Goal: Entertainment & Leisure: Consume media (video, audio)

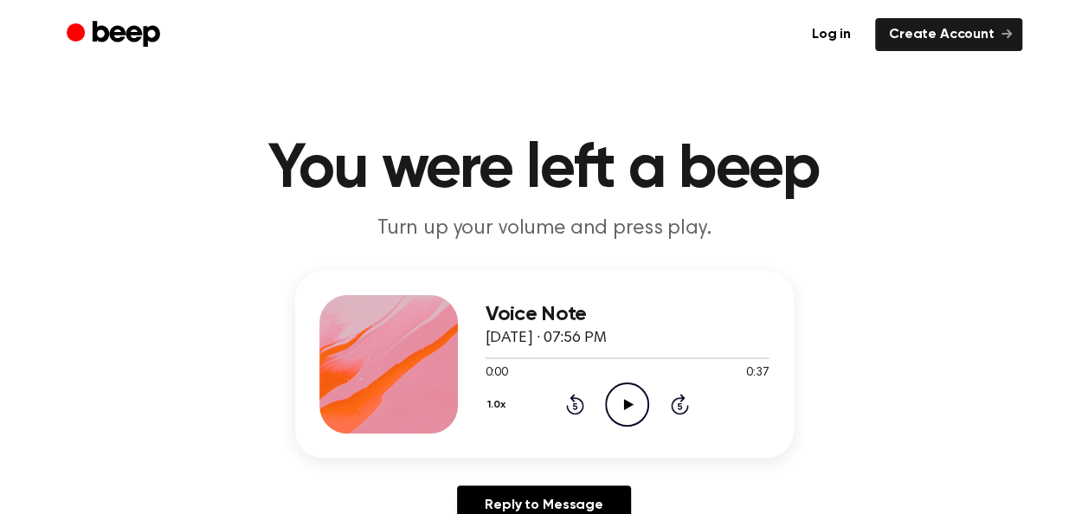
click at [627, 406] on icon at bounding box center [629, 404] width 10 height 11
click at [630, 395] on icon "Pause Audio" at bounding box center [627, 404] width 44 height 44
click at [640, 404] on icon "Play Audio" at bounding box center [627, 404] width 44 height 44
click at [627, 398] on icon "Play Audio" at bounding box center [627, 404] width 44 height 44
click at [624, 402] on icon at bounding box center [627, 404] width 8 height 11
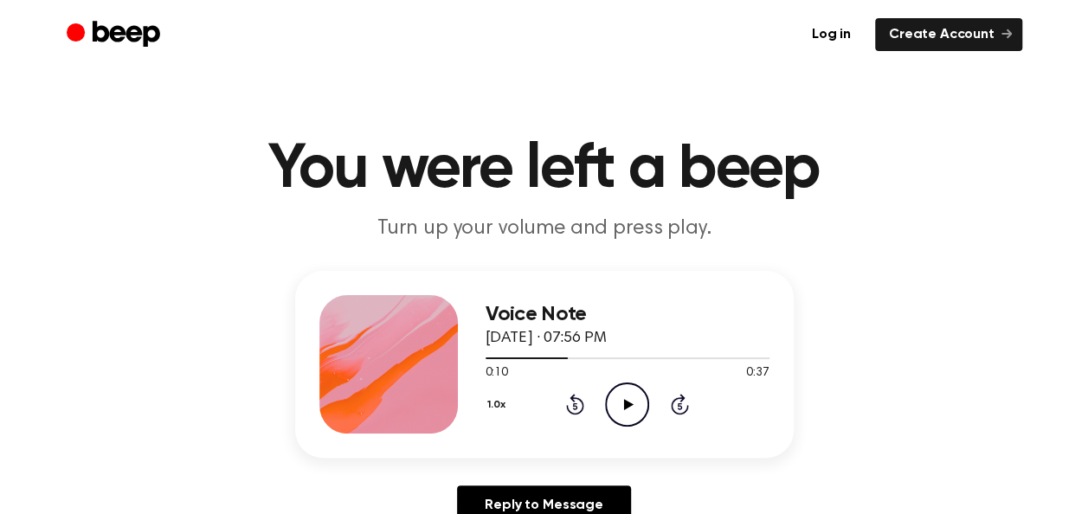
click at [620, 412] on icon "Play Audio" at bounding box center [627, 404] width 44 height 44
click at [614, 395] on icon "Play Audio" at bounding box center [627, 404] width 44 height 44
click at [629, 399] on icon at bounding box center [627, 404] width 8 height 11
click at [619, 422] on icon "Play Audio" at bounding box center [627, 404] width 44 height 44
click at [637, 395] on icon "Pause Audio" at bounding box center [627, 404] width 44 height 44
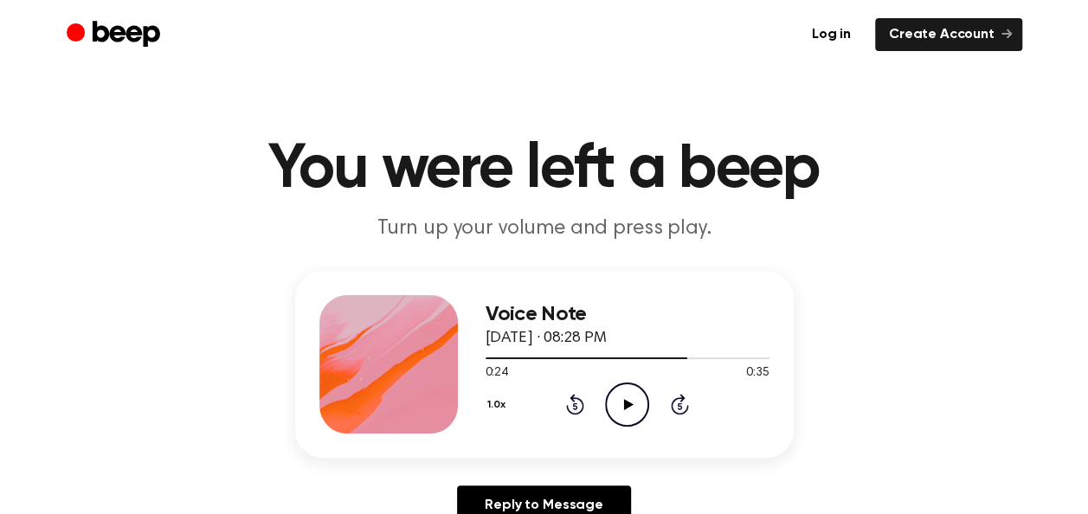
click at [619, 397] on icon "Play Audio" at bounding box center [627, 404] width 44 height 44
click at [618, 414] on icon "Play Audio" at bounding box center [627, 404] width 44 height 44
click at [614, 393] on icon "Play Audio" at bounding box center [627, 404] width 44 height 44
click at [610, 395] on icon "Play Audio" at bounding box center [627, 404] width 44 height 44
click at [622, 398] on icon "Pause Audio" at bounding box center [627, 404] width 44 height 44
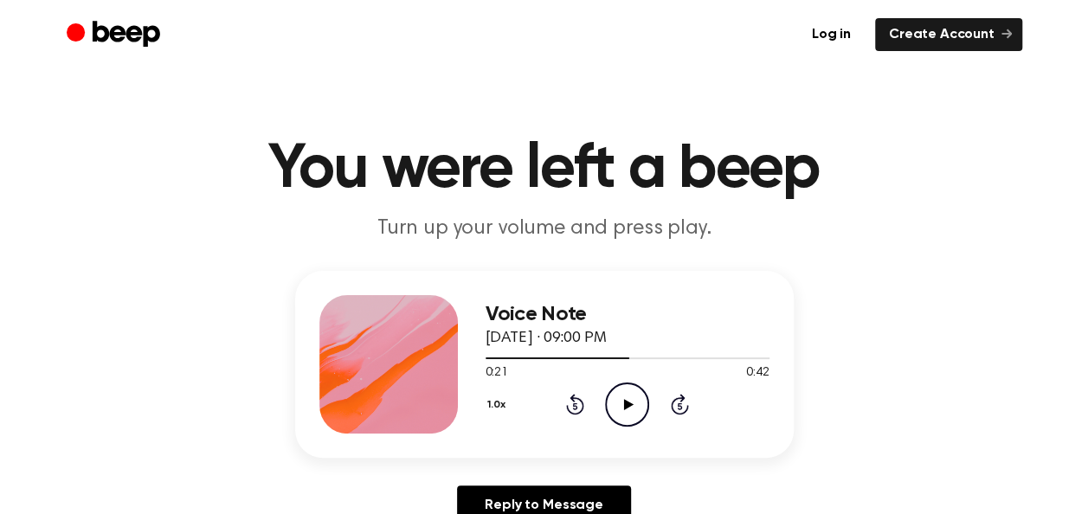
click at [627, 407] on icon at bounding box center [629, 404] width 10 height 11
click at [645, 395] on icon "Pause Audio" at bounding box center [627, 404] width 44 height 44
click at [609, 401] on icon "Play Audio" at bounding box center [627, 404] width 44 height 44
click at [726, 357] on div at bounding box center [626, 358] width 282 height 2
click at [630, 399] on icon at bounding box center [627, 404] width 8 height 11
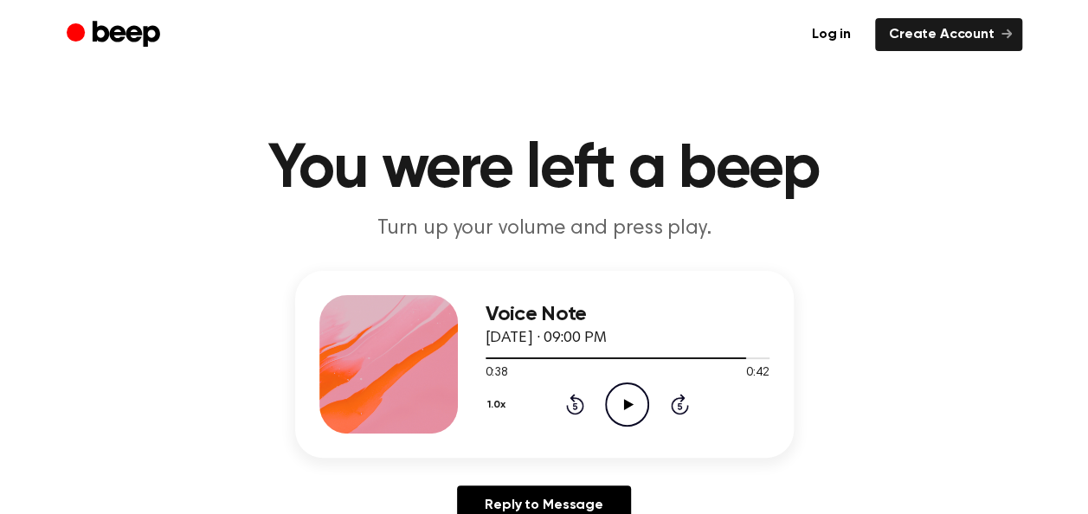
click at [607, 402] on icon "Play Audio" at bounding box center [627, 404] width 44 height 44
click at [555, 351] on div at bounding box center [627, 357] width 284 height 14
click at [627, 415] on icon "Pause Audio" at bounding box center [627, 404] width 44 height 44
